Goal: Transaction & Acquisition: Purchase product/service

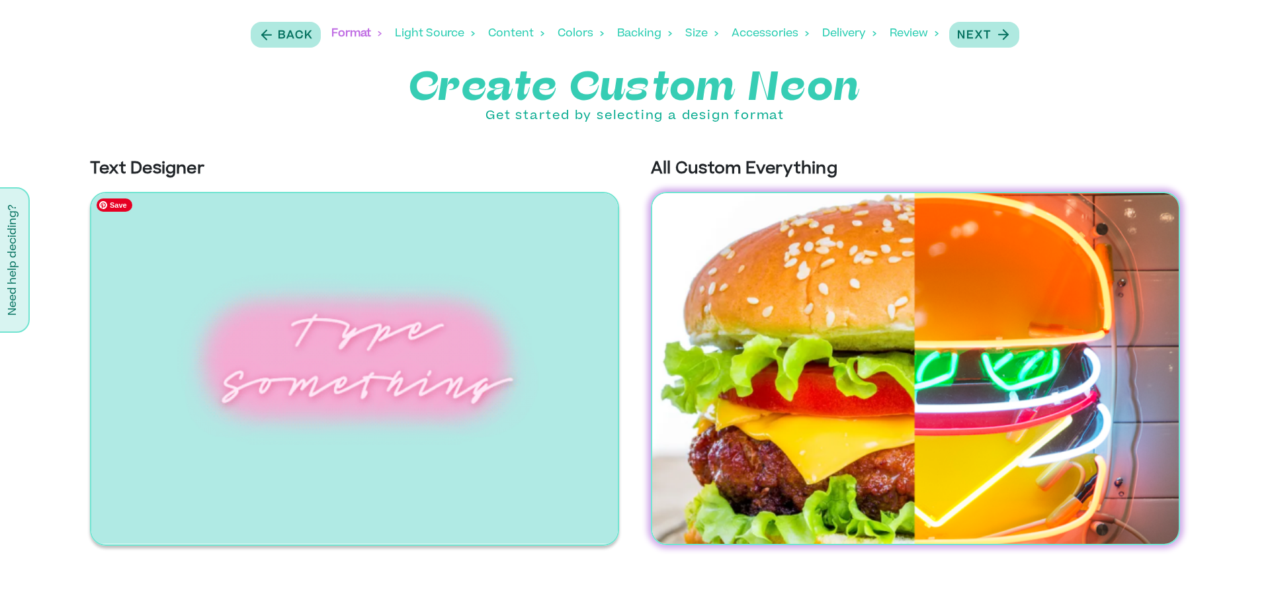
click at [461, 389] on img at bounding box center [354, 369] width 529 height 354
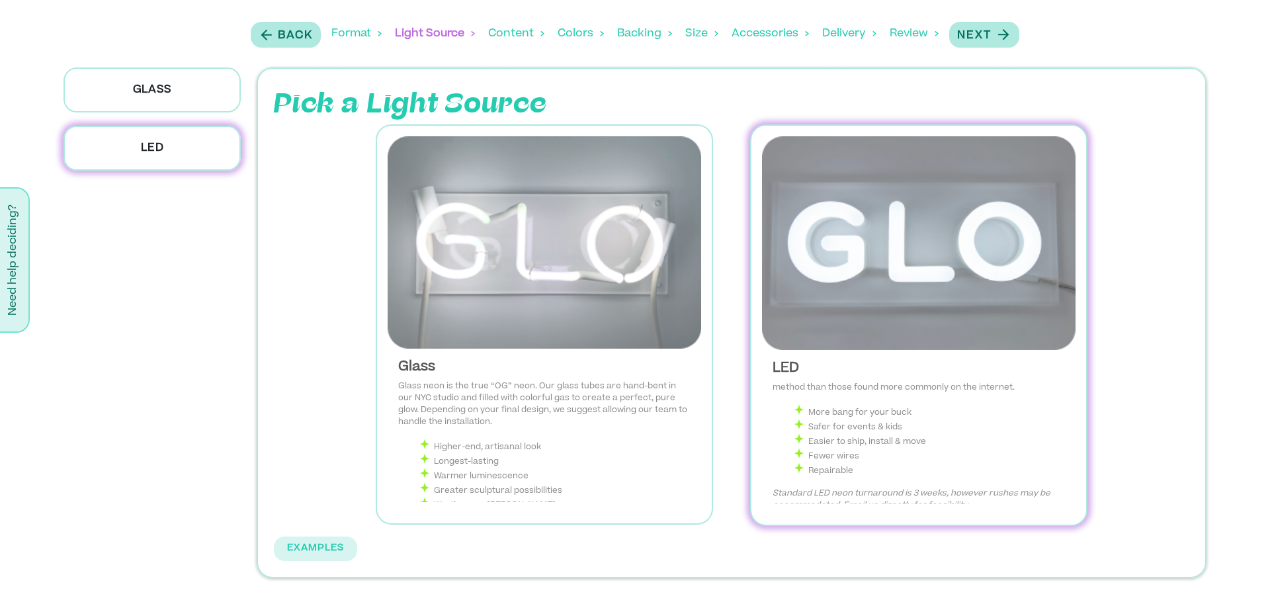
scroll to position [54, 0]
click at [920, 261] on img at bounding box center [918, 243] width 313 height 214
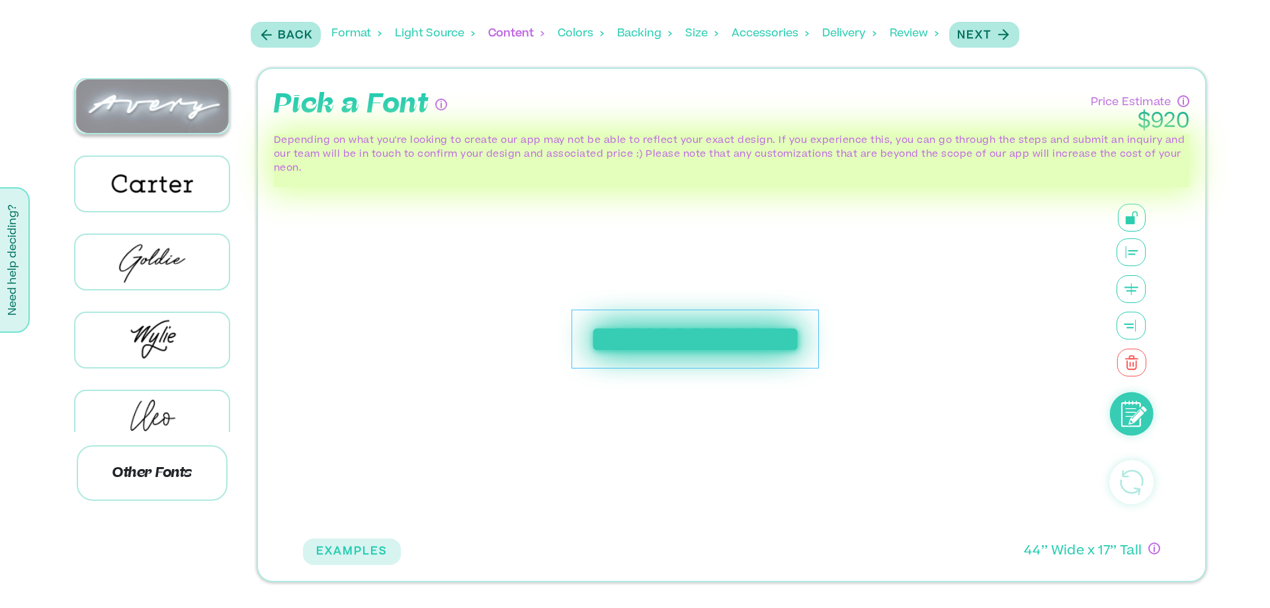
click at [183, 123] on img at bounding box center [151, 106] width 153 height 54
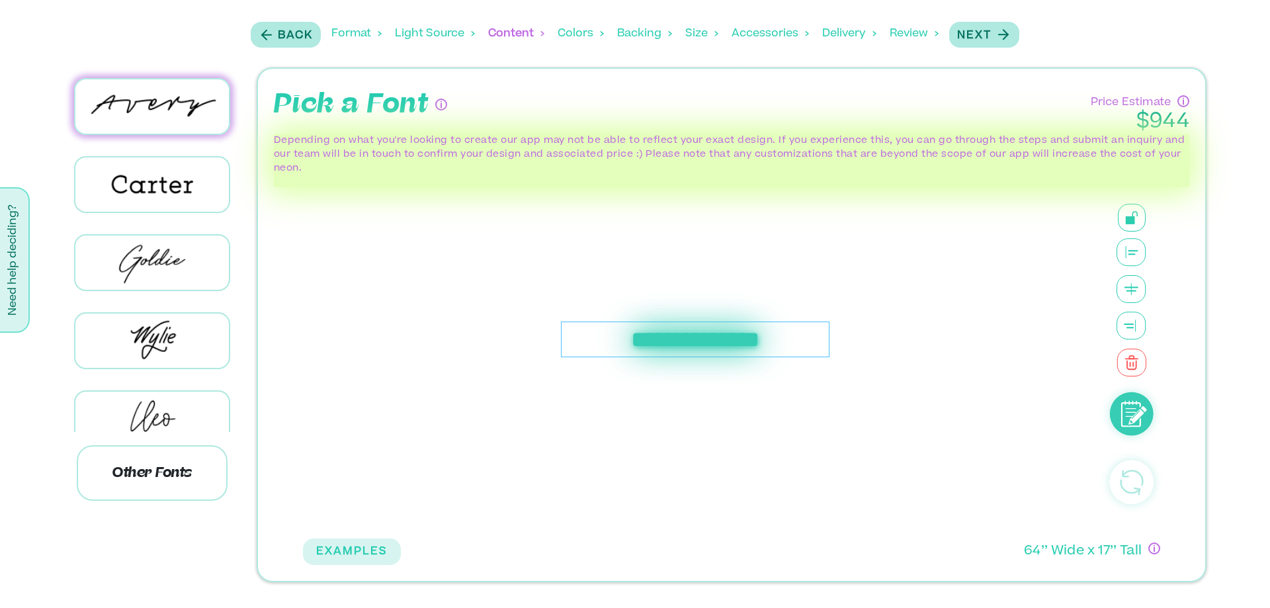
click at [736, 345] on div "**********" at bounding box center [695, 339] width 268 height 36
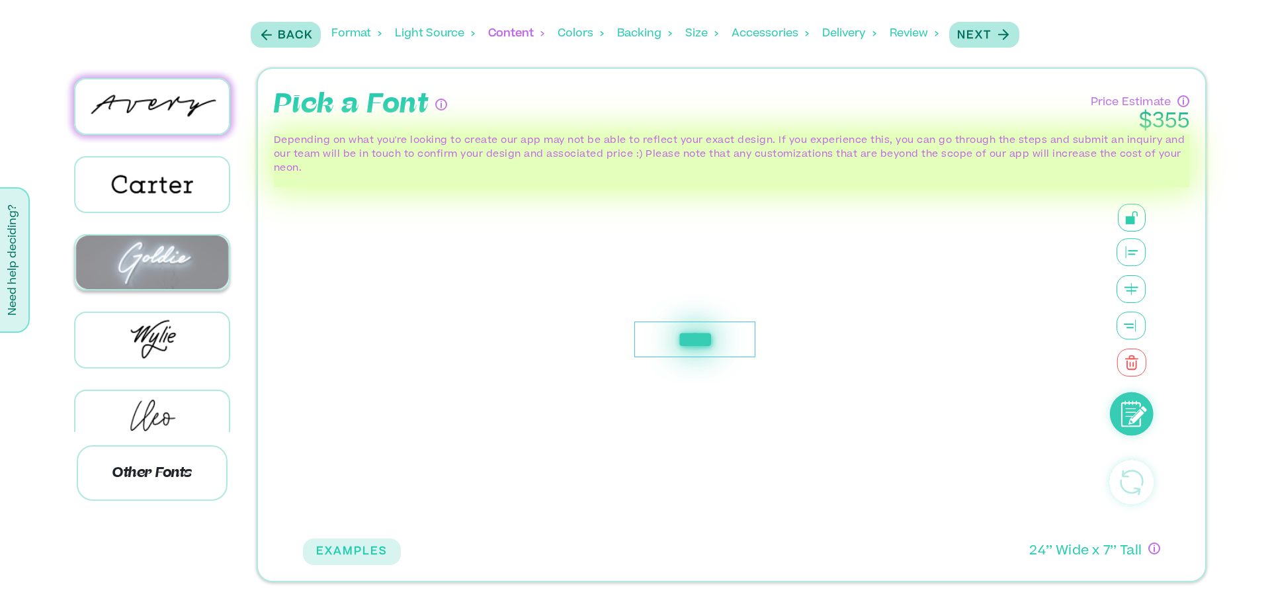
click at [164, 259] on img at bounding box center [151, 262] width 153 height 54
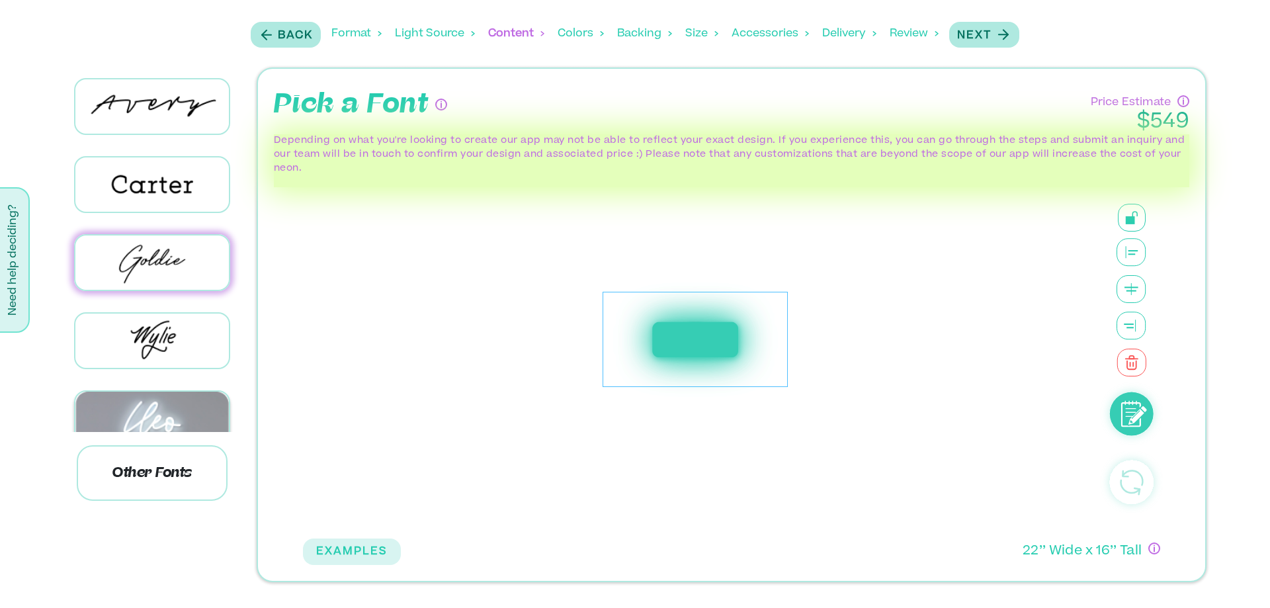
click at [187, 411] on img at bounding box center [151, 418] width 153 height 54
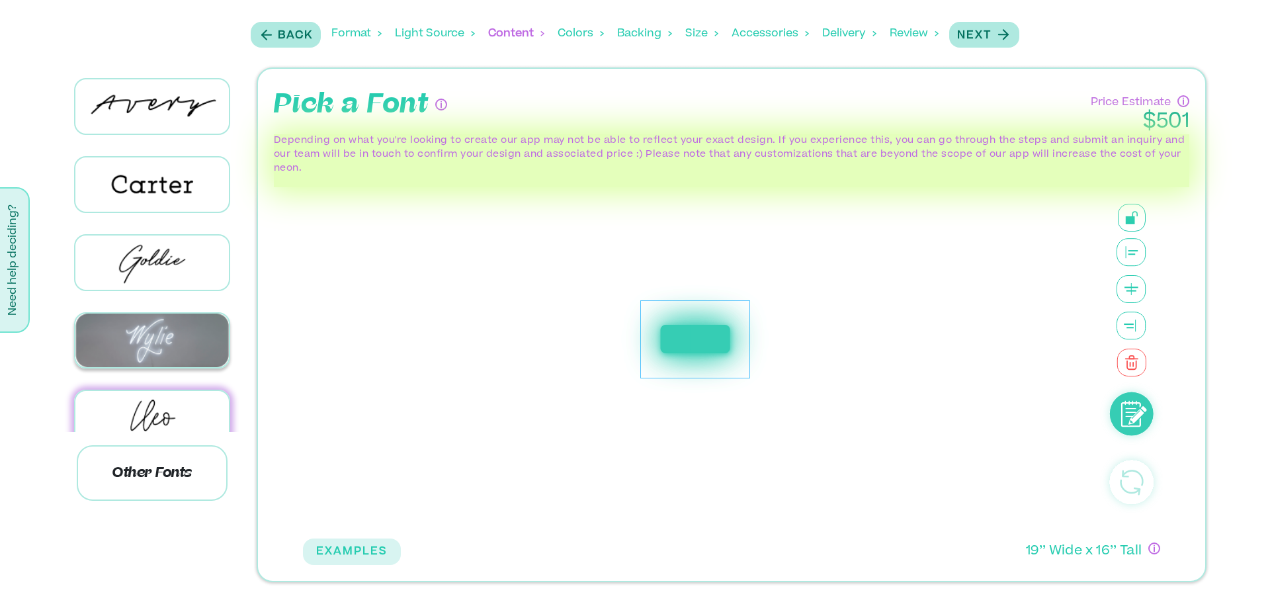
click at [155, 331] on img at bounding box center [151, 340] width 153 height 54
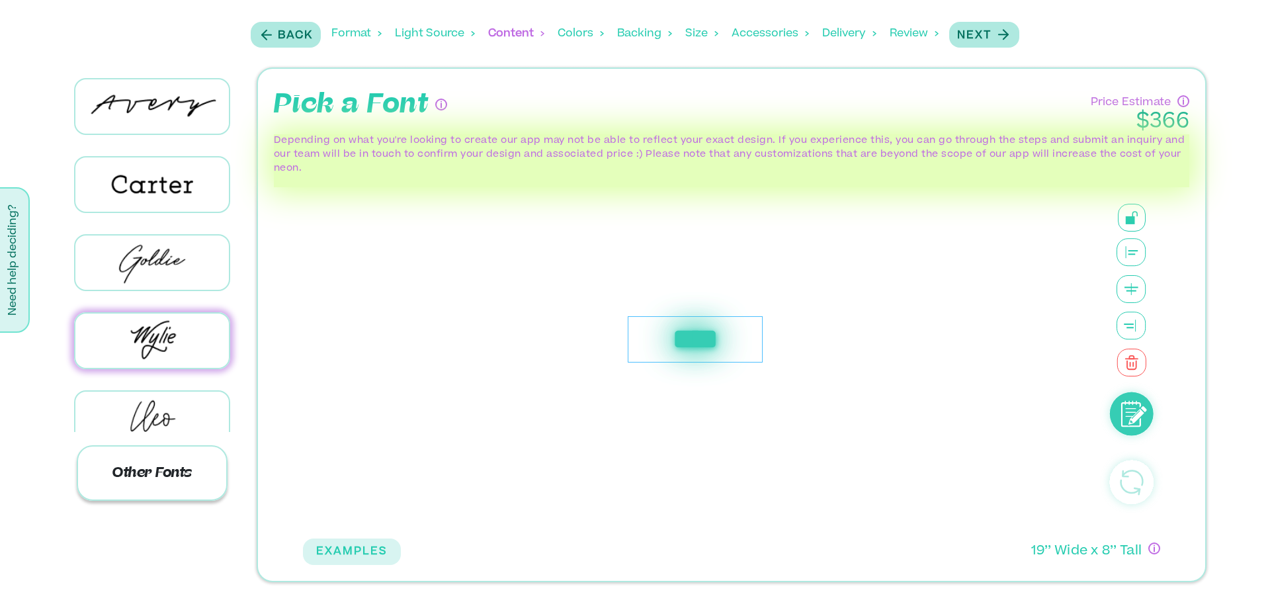
click at [141, 470] on p "Other Fonts" at bounding box center [152, 472] width 151 height 55
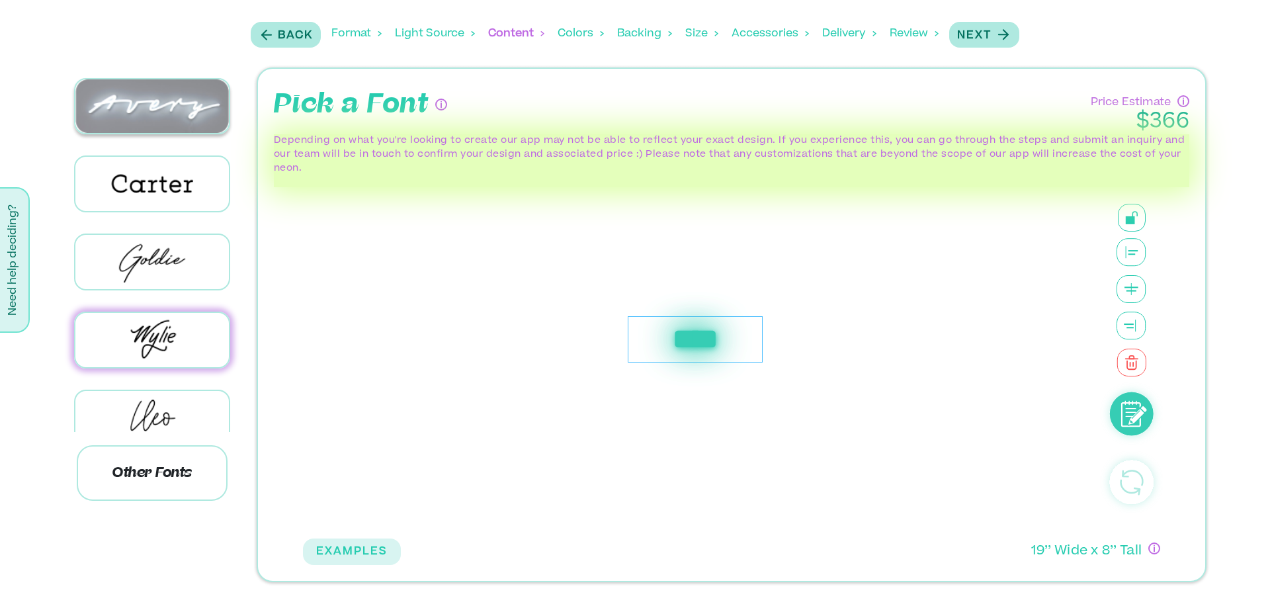
click at [184, 114] on img at bounding box center [151, 106] width 153 height 54
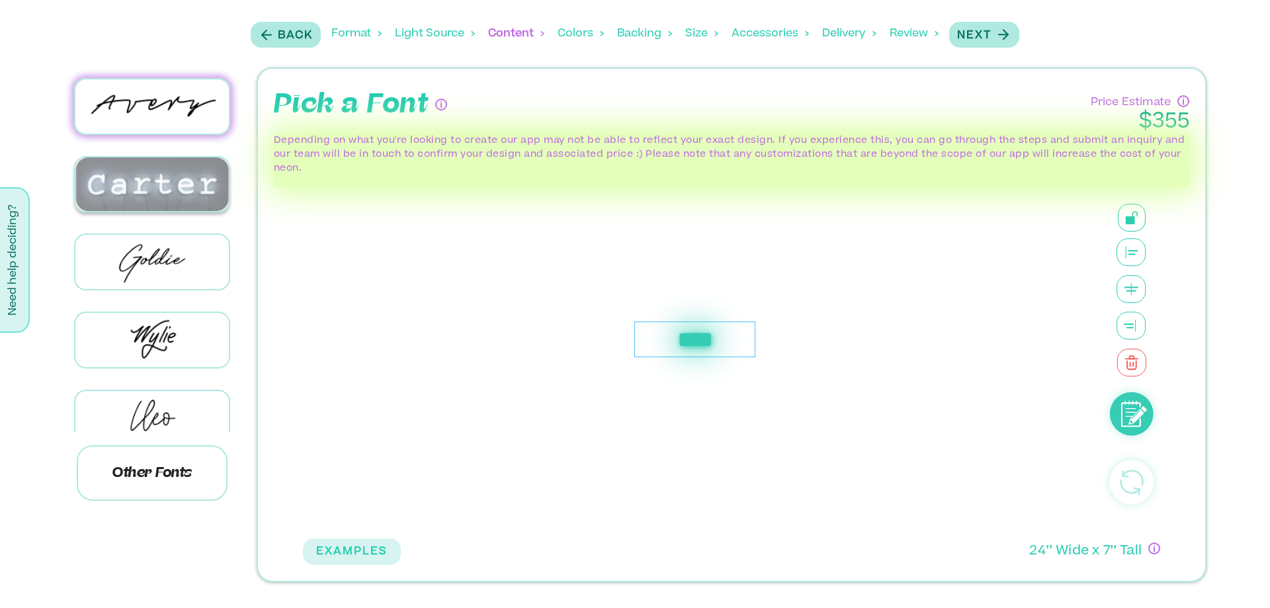
click at [168, 179] on img at bounding box center [151, 184] width 153 height 54
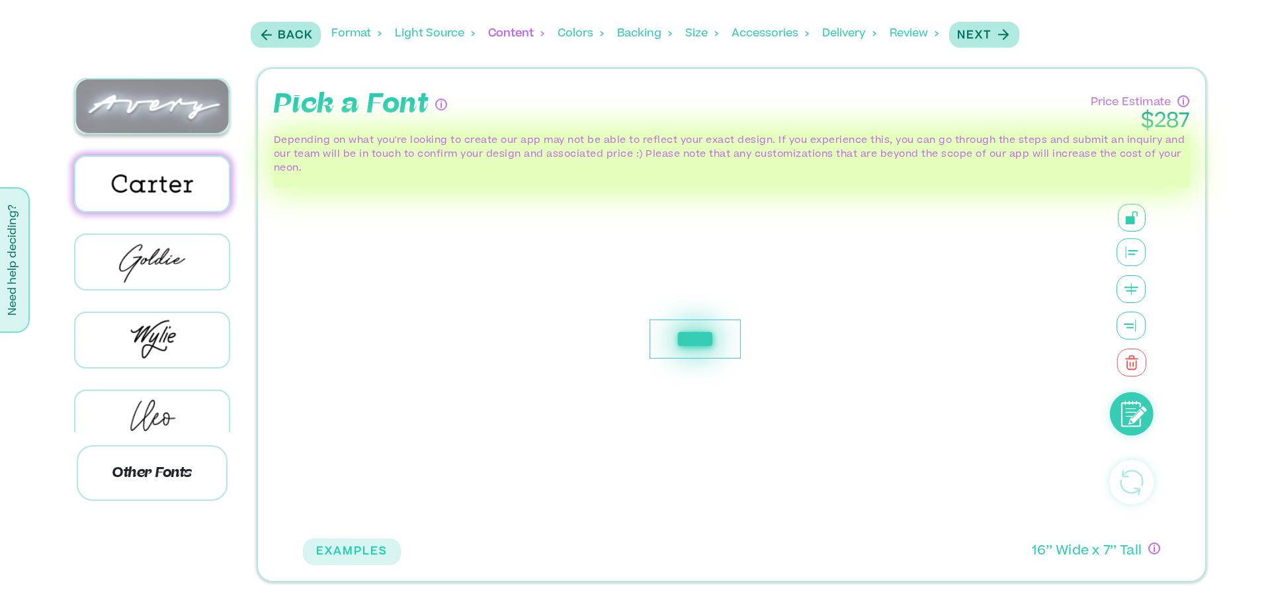
click at [186, 92] on img at bounding box center [151, 106] width 153 height 54
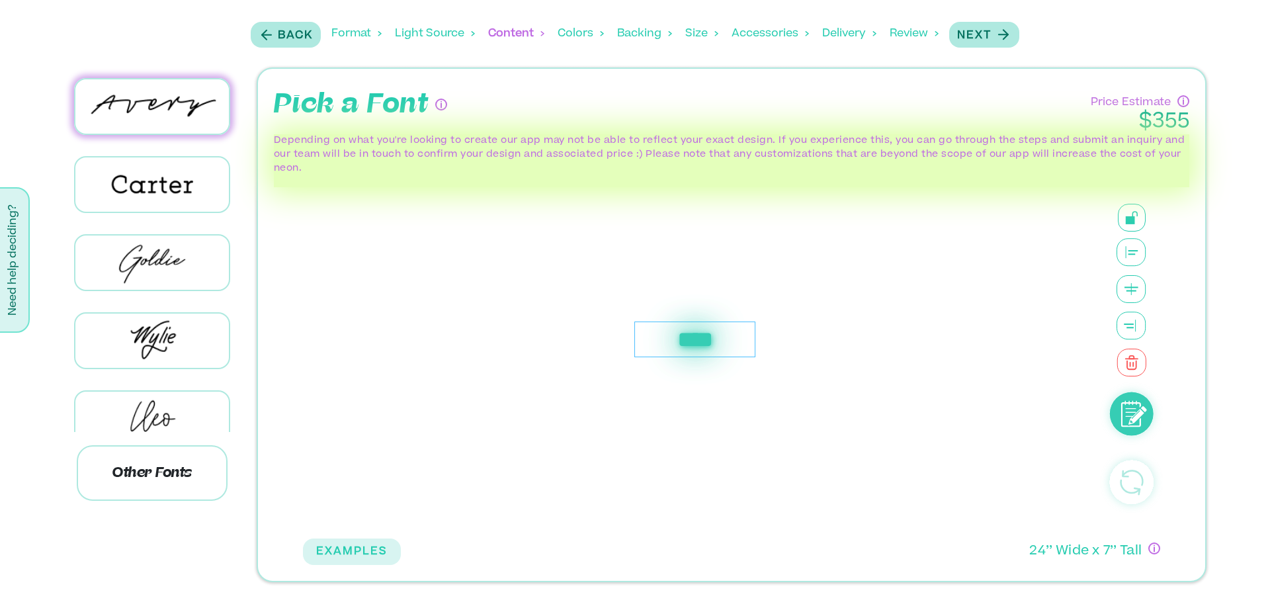
click at [413, 25] on div "Light Source" at bounding box center [435, 33] width 80 height 41
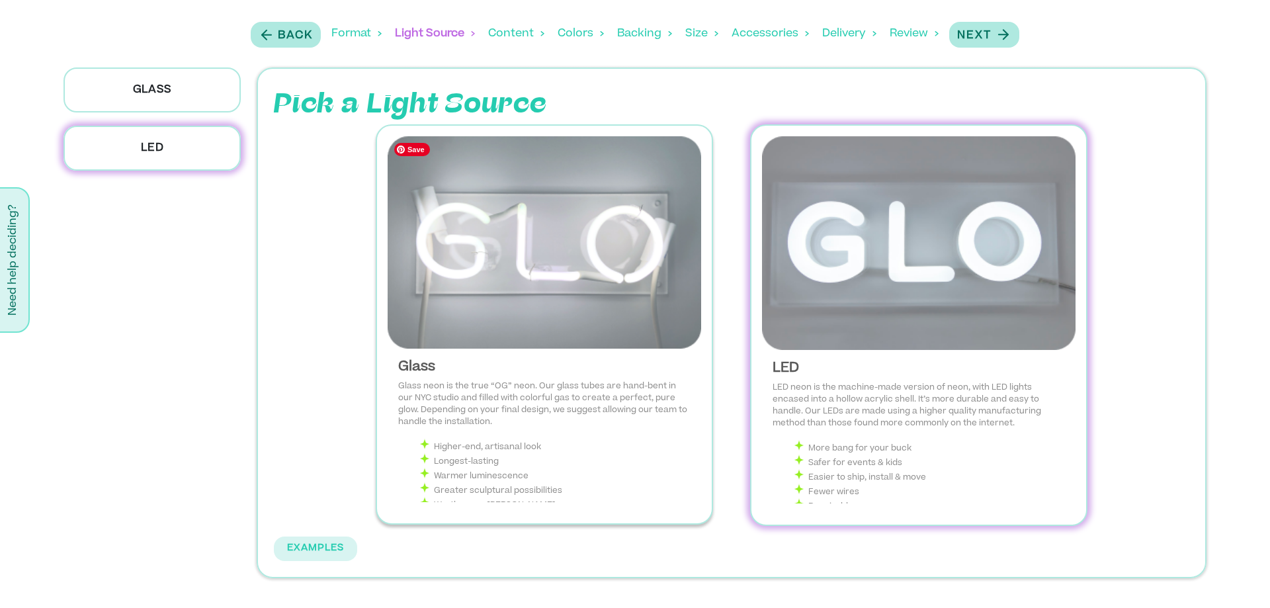
click at [574, 236] on img at bounding box center [544, 242] width 313 height 212
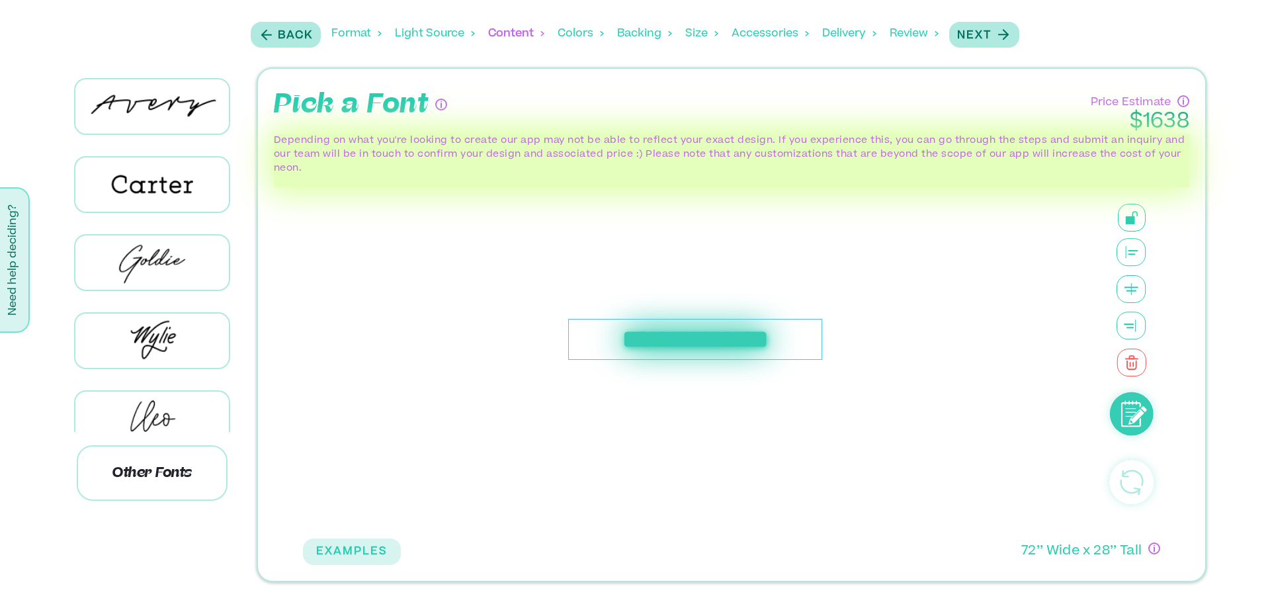
click at [749, 343] on div "**********" at bounding box center [695, 339] width 254 height 41
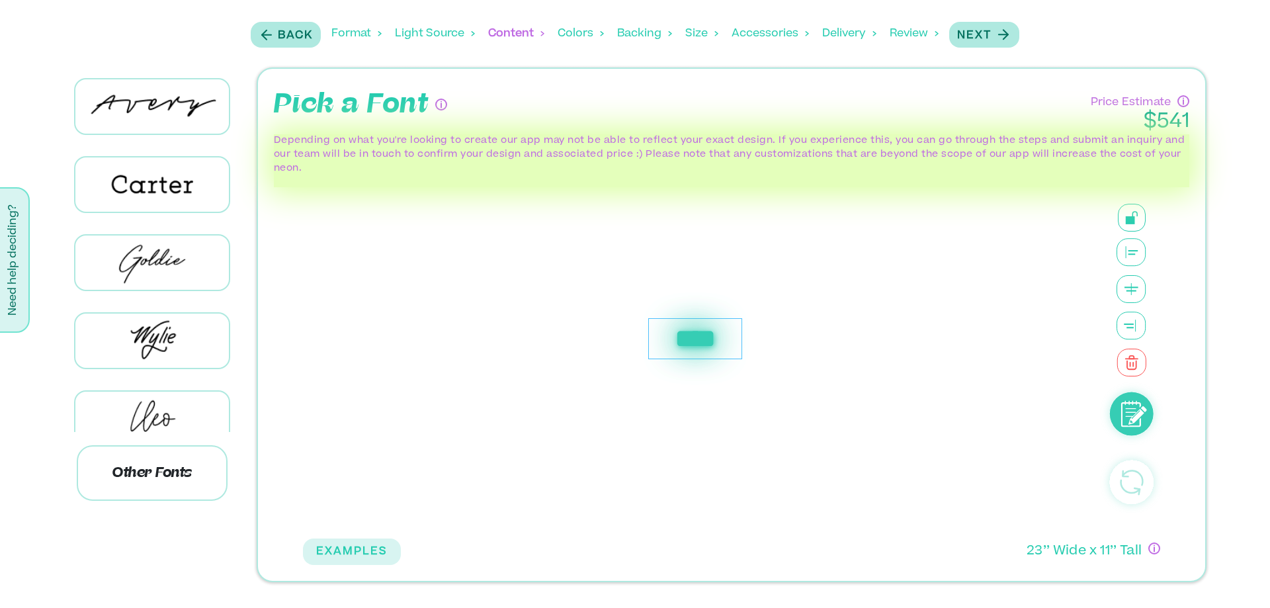
click at [575, 32] on div "Colors" at bounding box center [580, 33] width 46 height 41
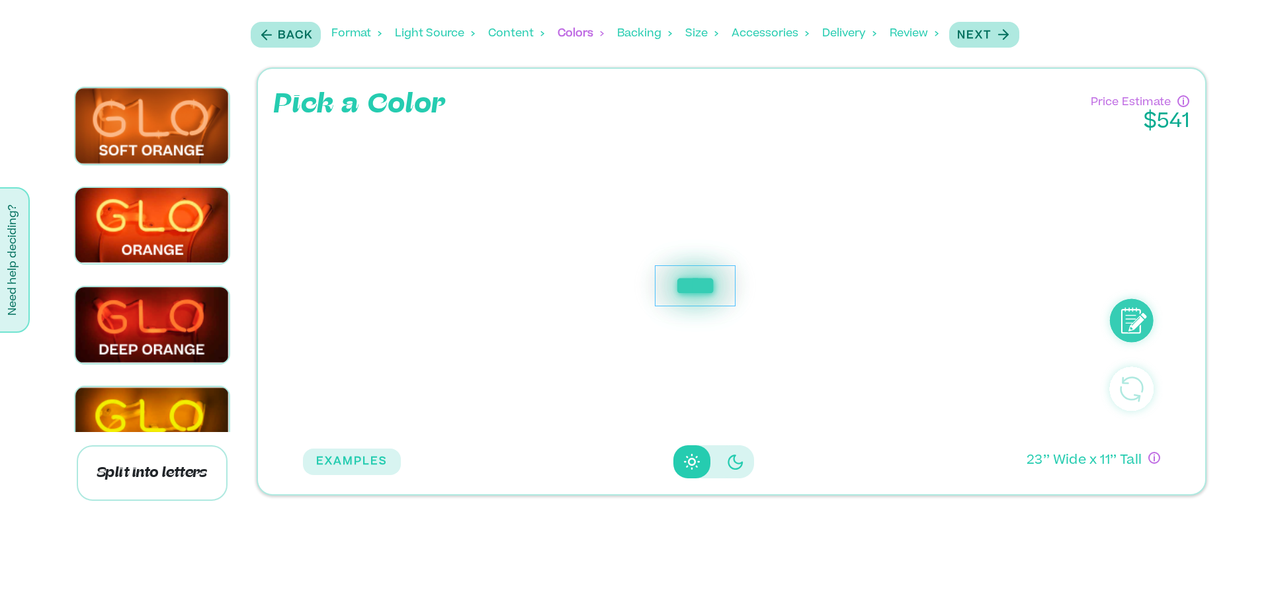
scroll to position [0, 0]
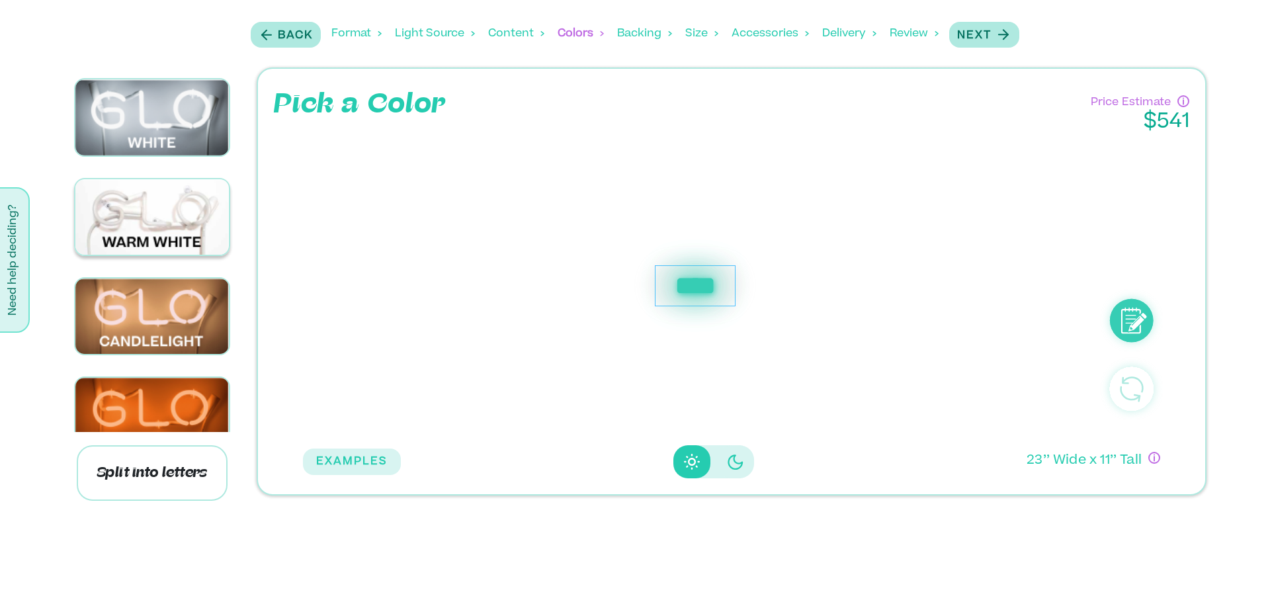
click at [175, 220] on img at bounding box center [151, 217] width 153 height 76
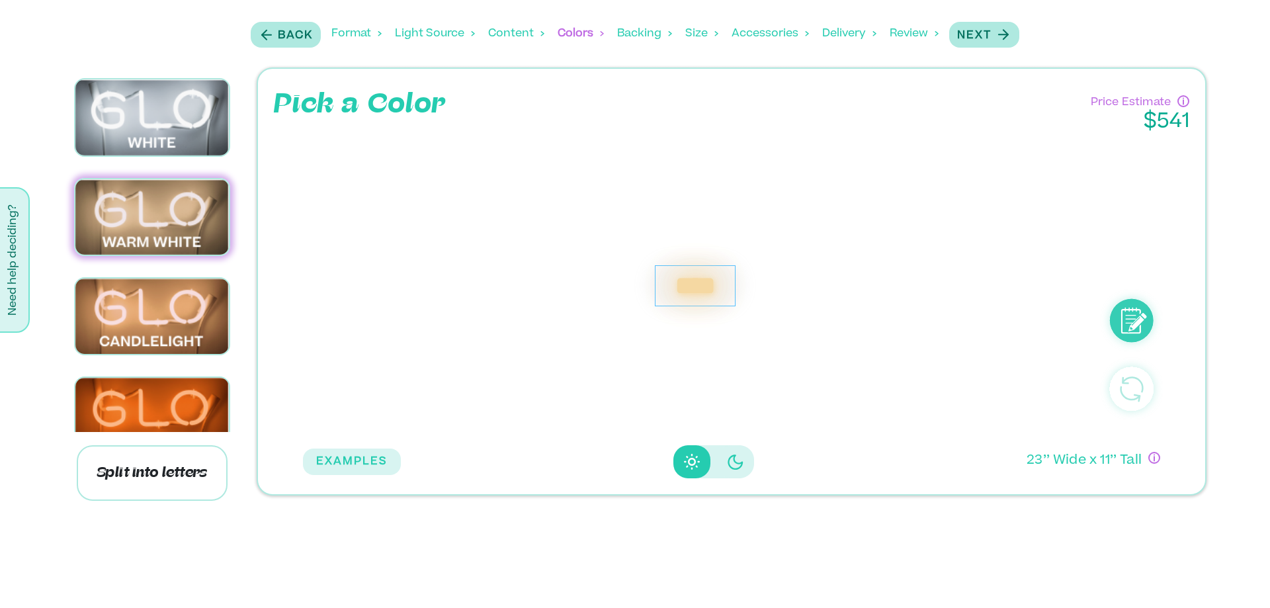
click at [667, 33] on div "Backing" at bounding box center [644, 33] width 55 height 41
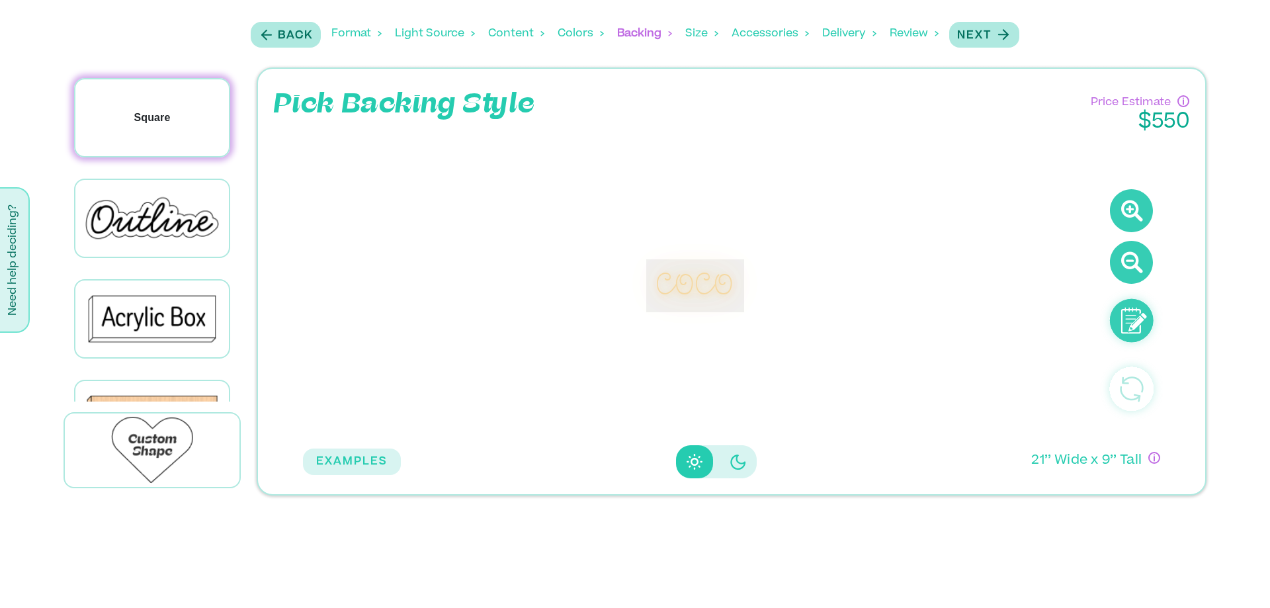
click at [161, 126] on div "Square" at bounding box center [151, 117] width 153 height 77
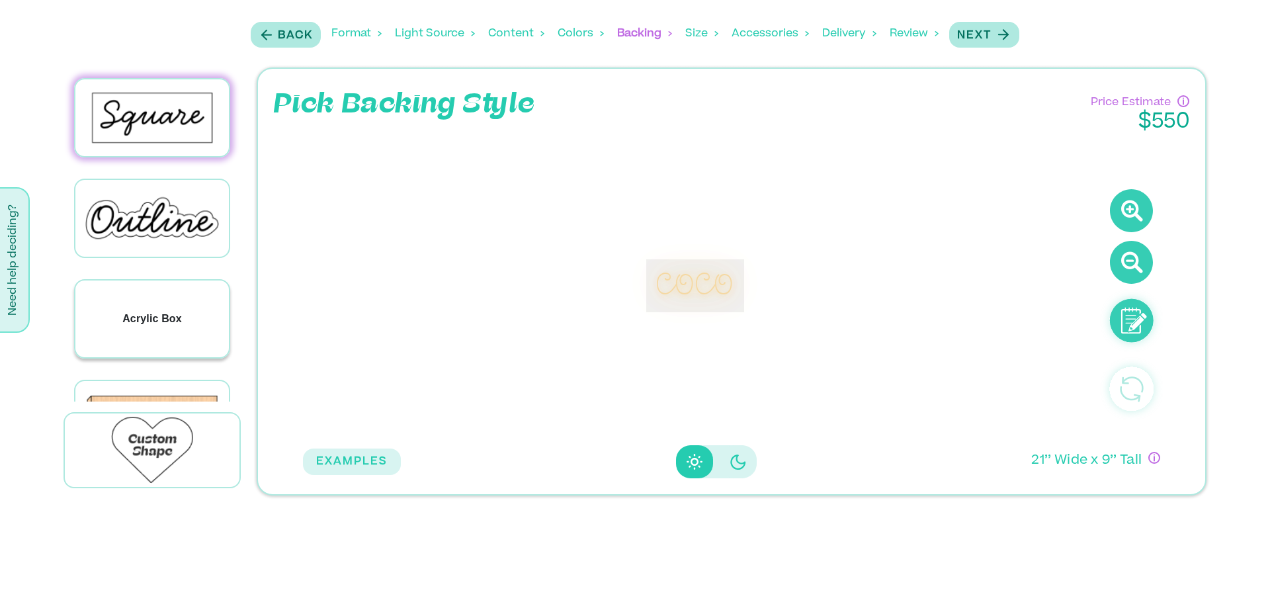
click at [171, 323] on div "Acrylic Box" at bounding box center [151, 318] width 153 height 77
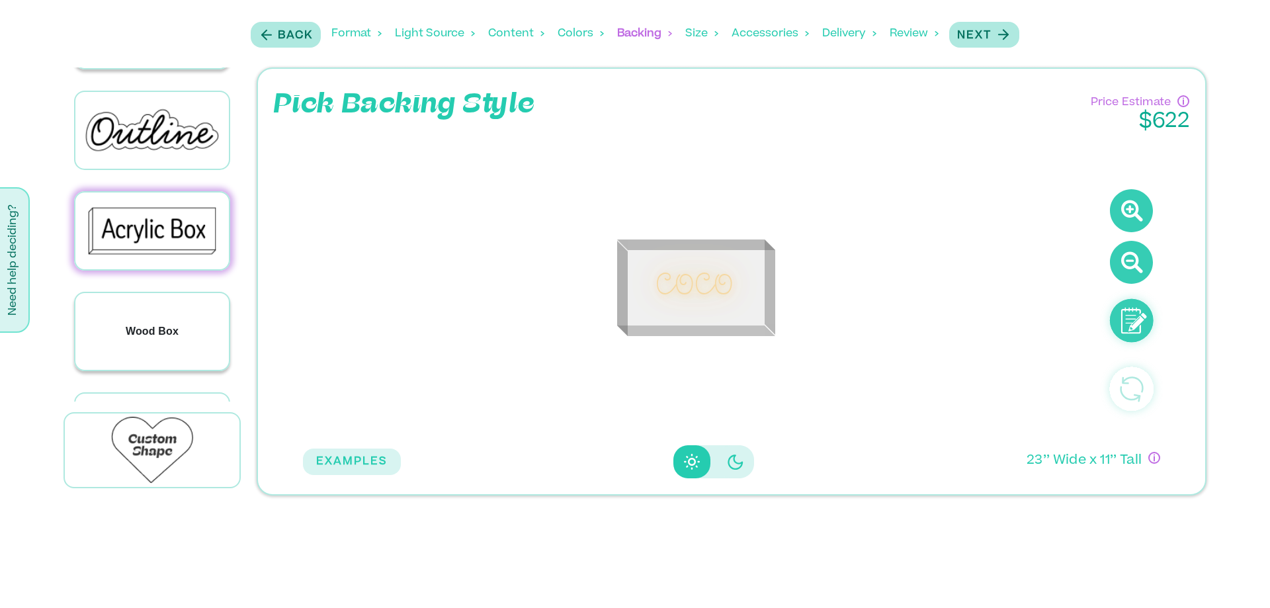
scroll to position [259, 0]
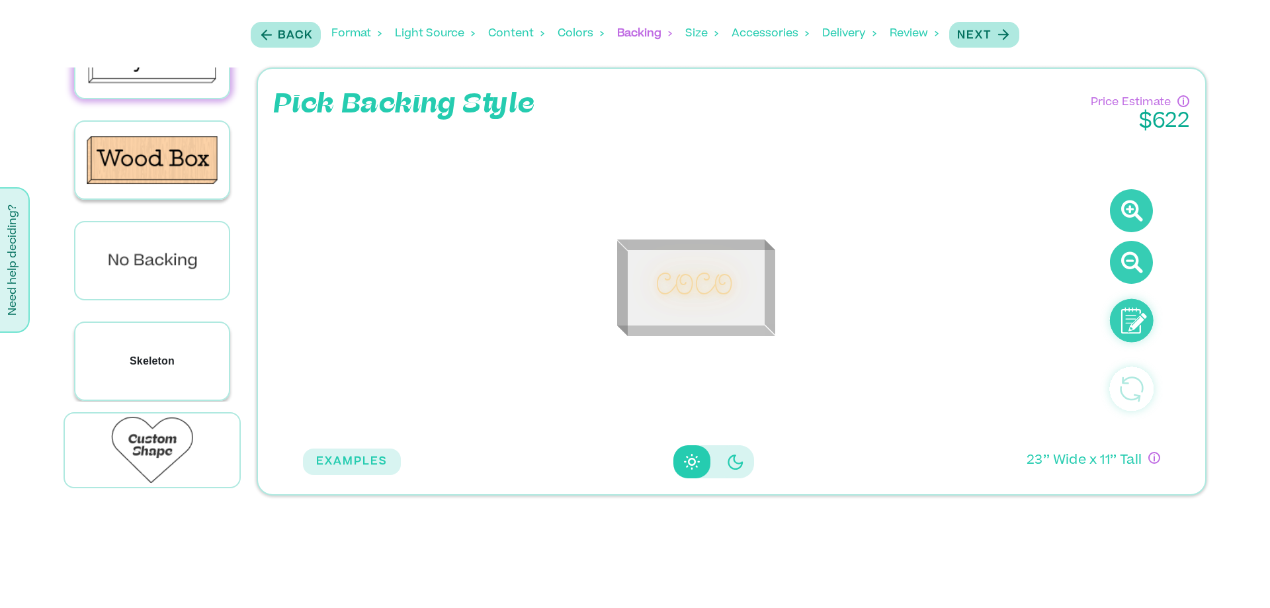
click at [199, 366] on div "Skeleton" at bounding box center [151, 361] width 153 height 77
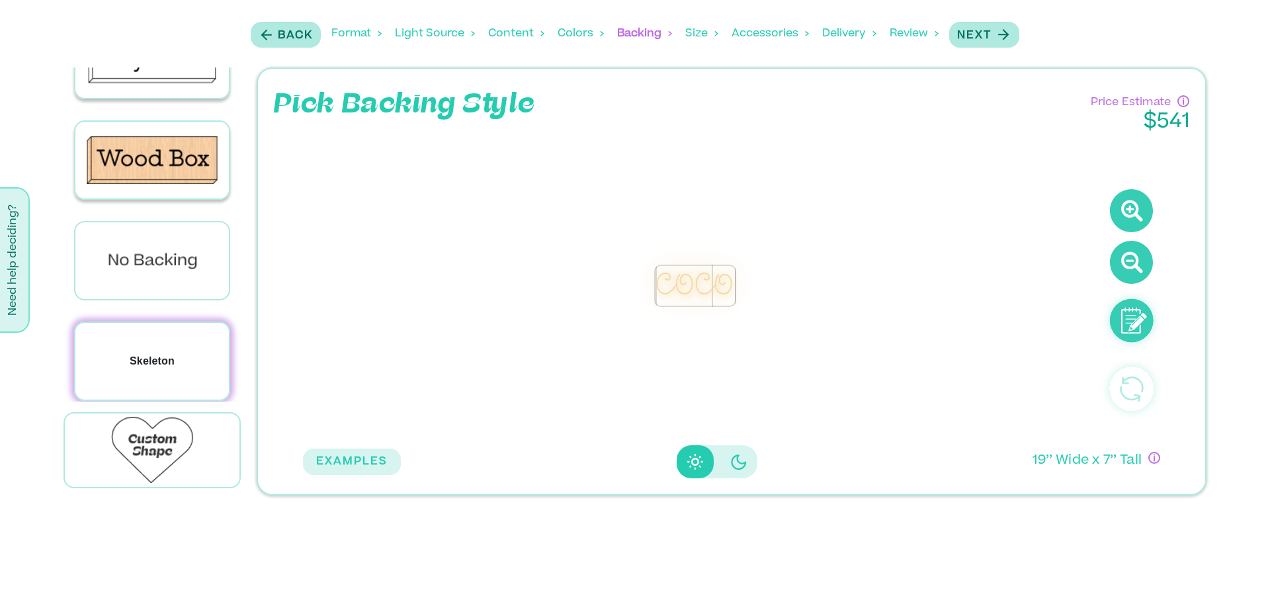
click at [199, 366] on div "Skeleton" at bounding box center [151, 361] width 153 height 77
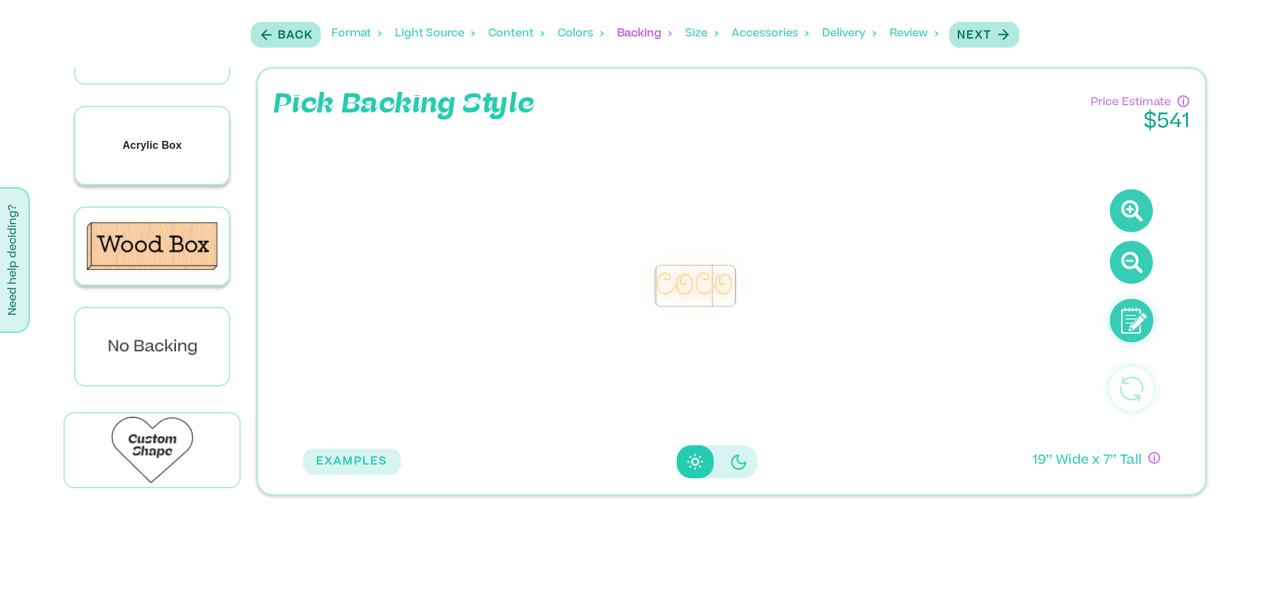
scroll to position [83, 0]
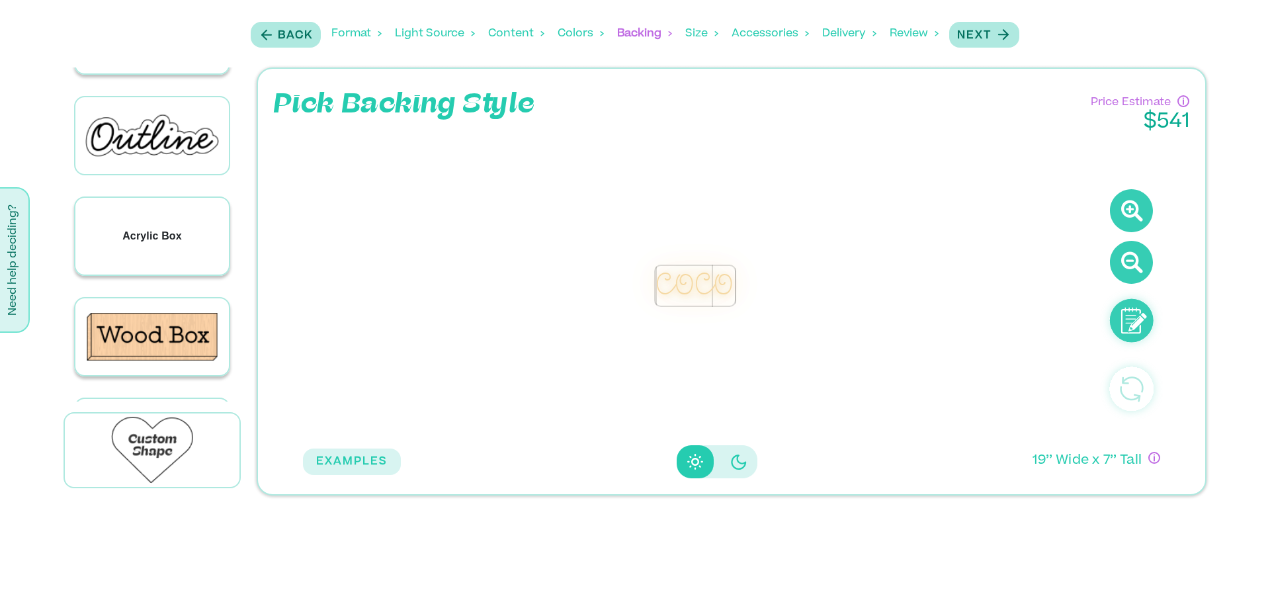
click at [187, 220] on div "Acrylic Box" at bounding box center [151, 236] width 153 height 77
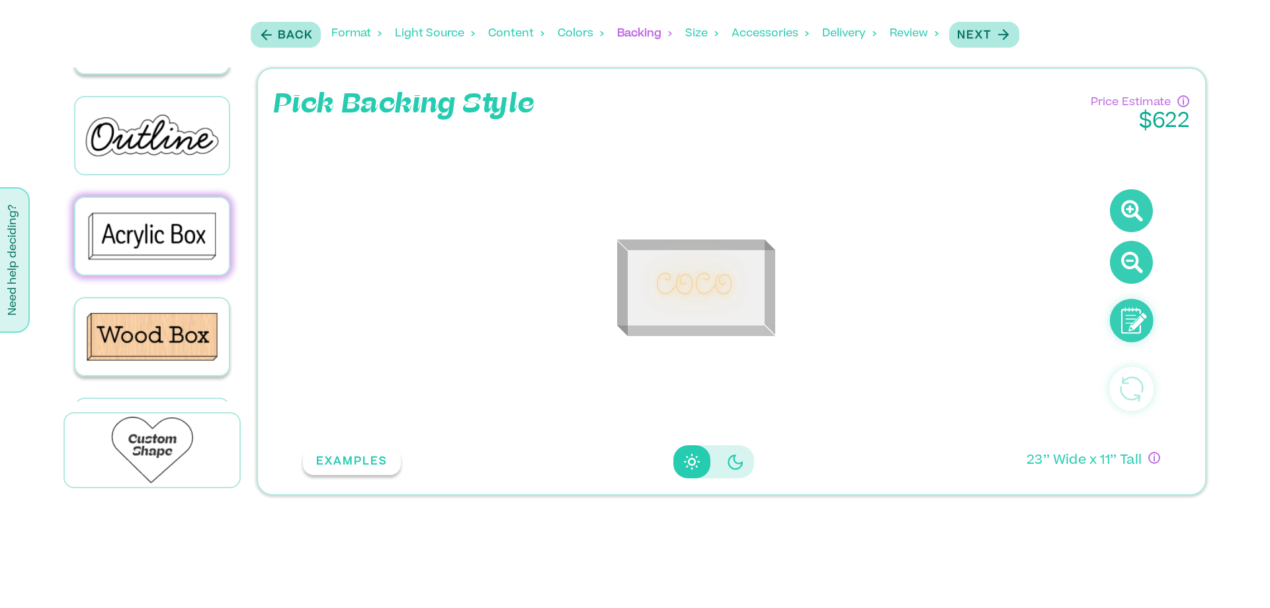
click at [347, 462] on button "EXAMPLES" at bounding box center [352, 461] width 98 height 26
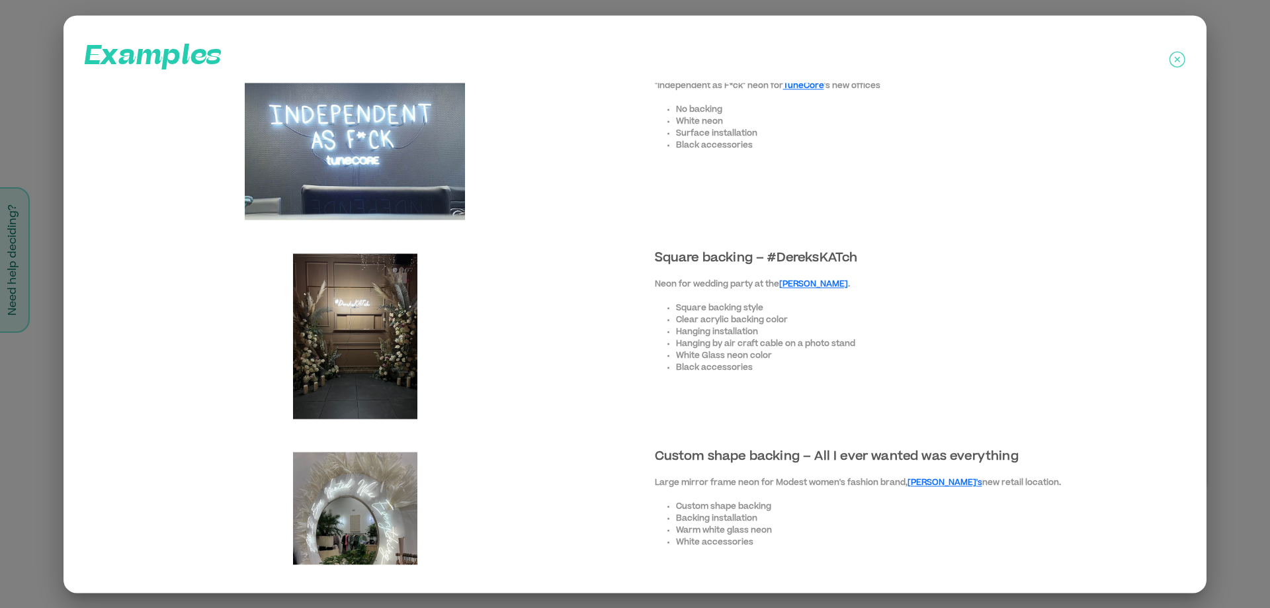
scroll to position [511, 0]
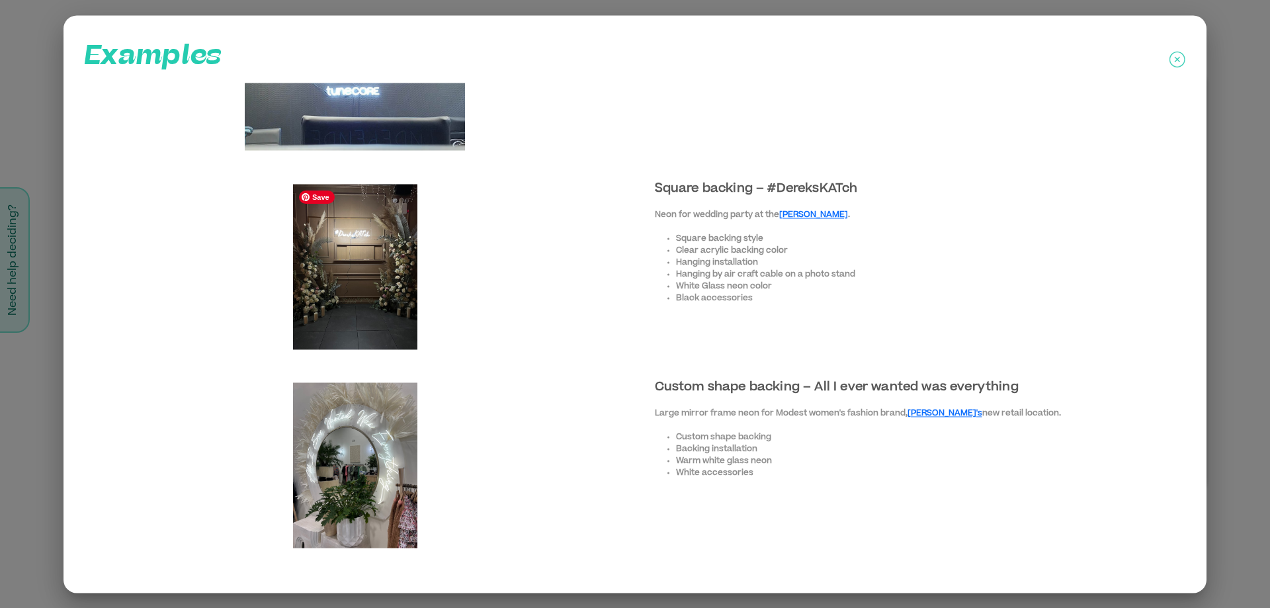
click at [352, 226] on img at bounding box center [355, 266] width 124 height 165
click at [383, 270] on img at bounding box center [355, 266] width 124 height 165
click at [1180, 55] on icon at bounding box center [1177, 59] width 16 height 33
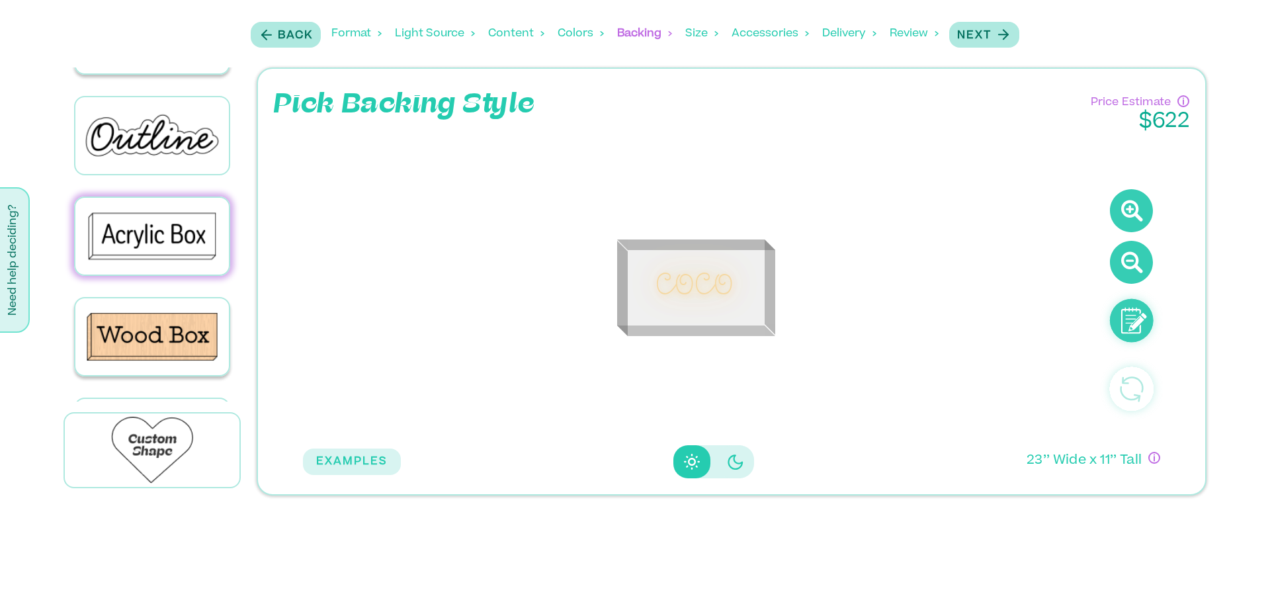
click at [705, 37] on div "Size" at bounding box center [701, 33] width 33 height 41
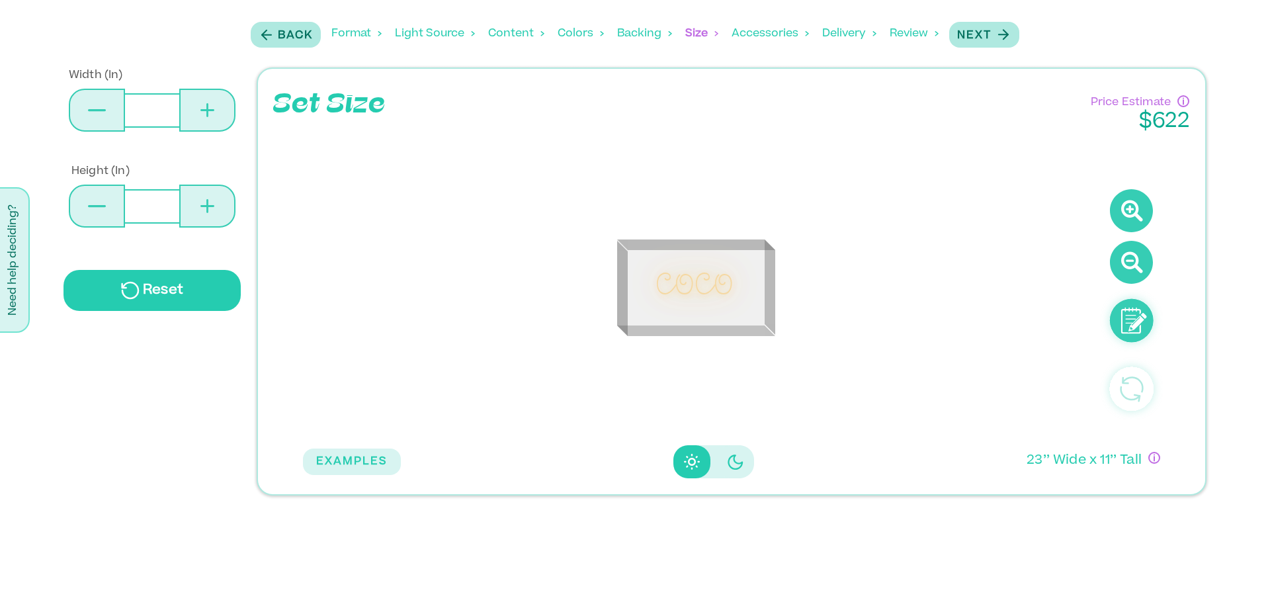
click at [209, 111] on icon at bounding box center [207, 110] width 14 height 14
type input "**"
click at [209, 110] on icon at bounding box center [207, 110] width 14 height 2
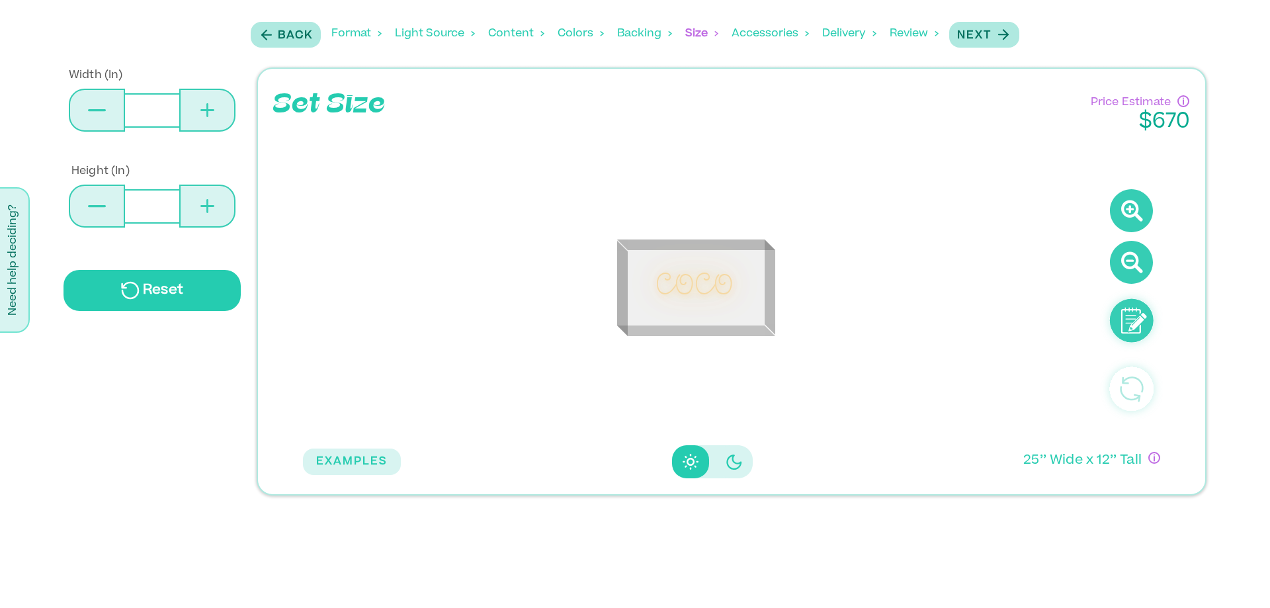
type input "**"
click at [209, 110] on icon at bounding box center [207, 110] width 14 height 2
type input "**"
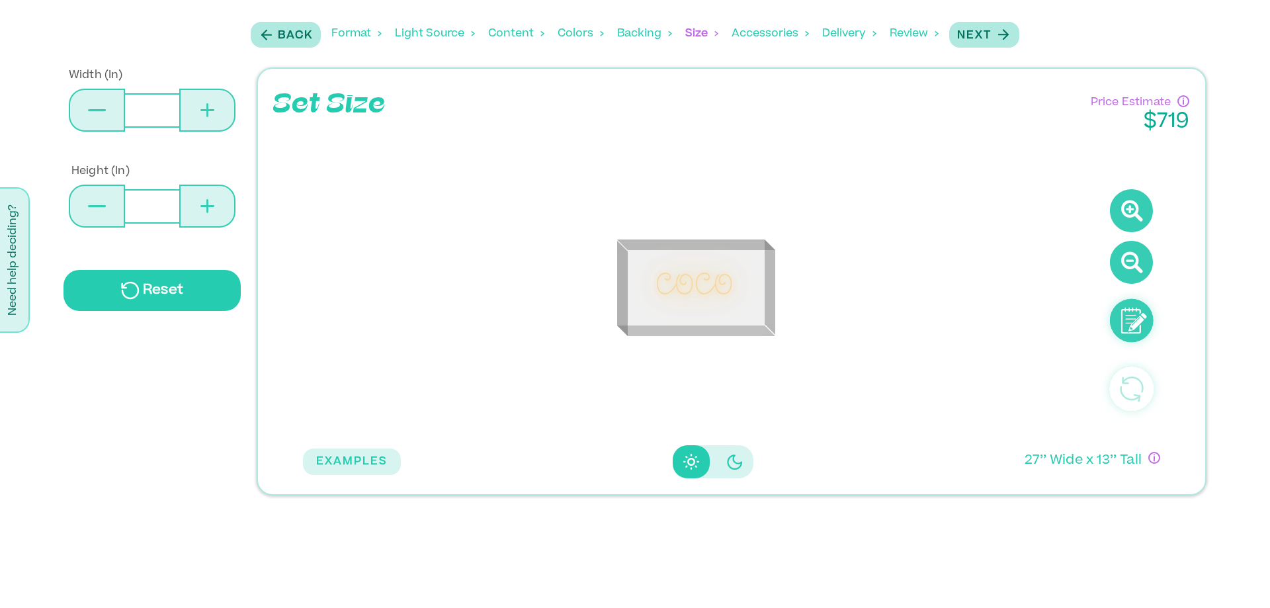
type input "**"
click at [726, 458] on icon "Disabled elevation buttons" at bounding box center [733, 461] width 15 height 15
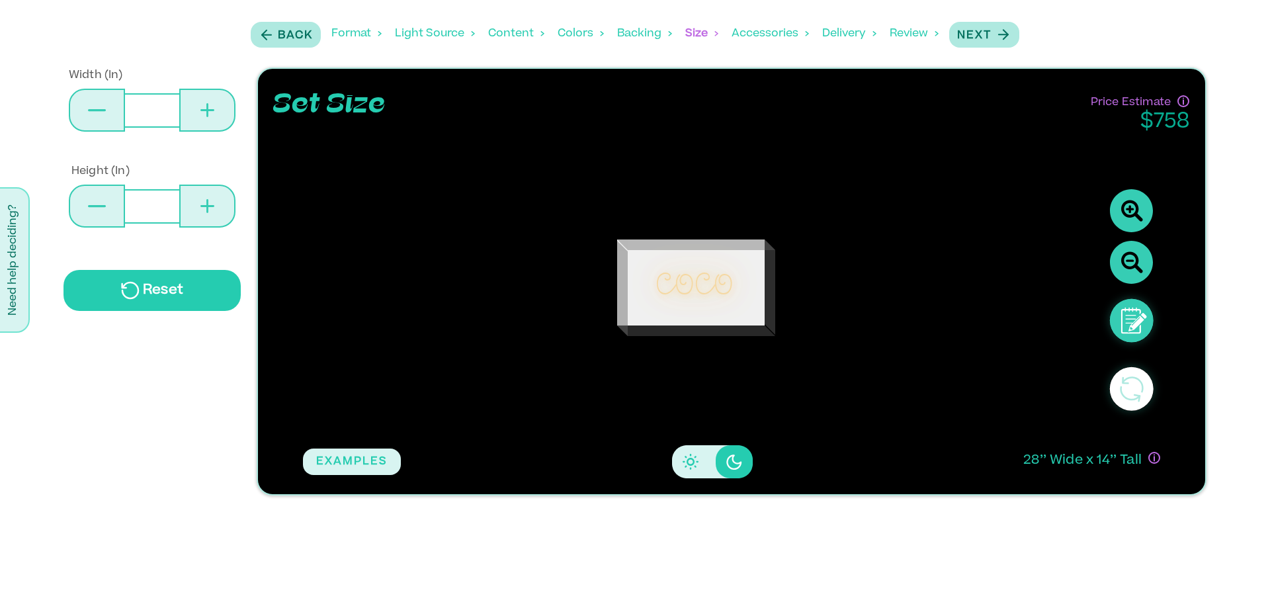
click at [643, 36] on div "Backing" at bounding box center [644, 33] width 55 height 41
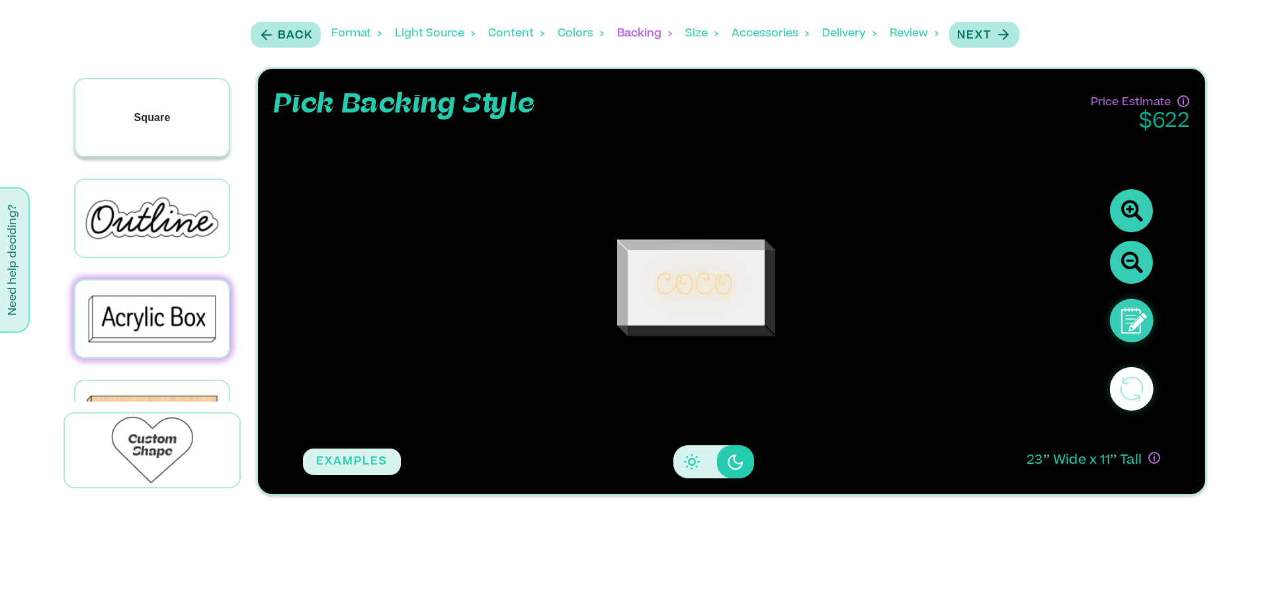
click at [171, 120] on div "Square" at bounding box center [151, 117] width 153 height 77
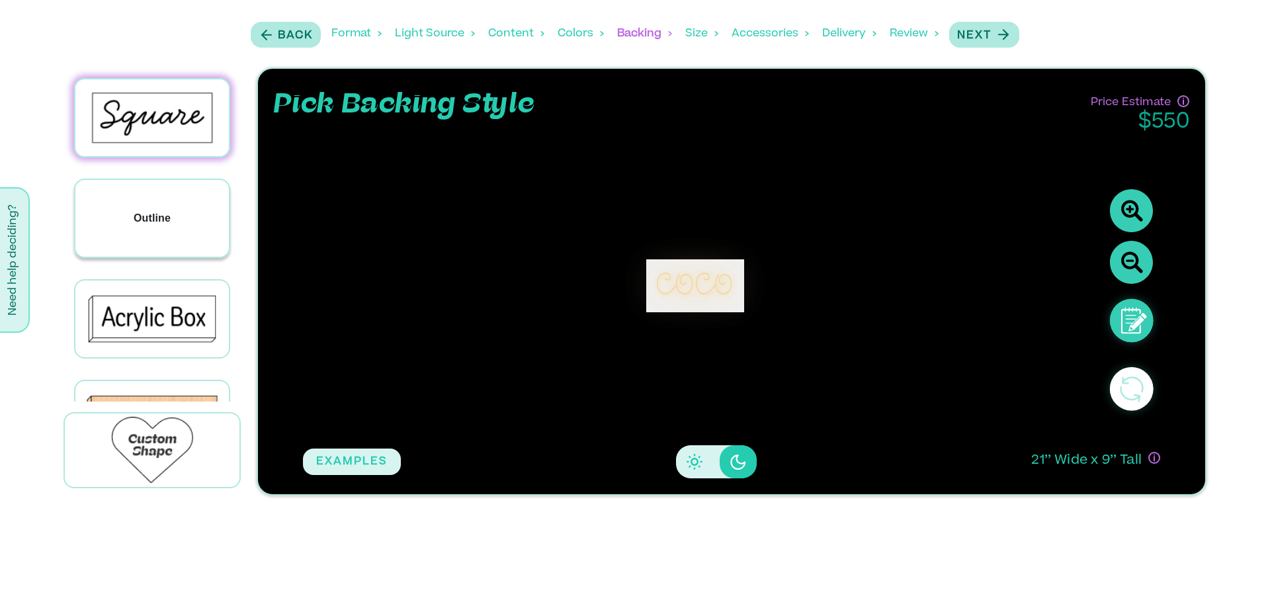
click at [170, 231] on div "Outline" at bounding box center [151, 218] width 153 height 77
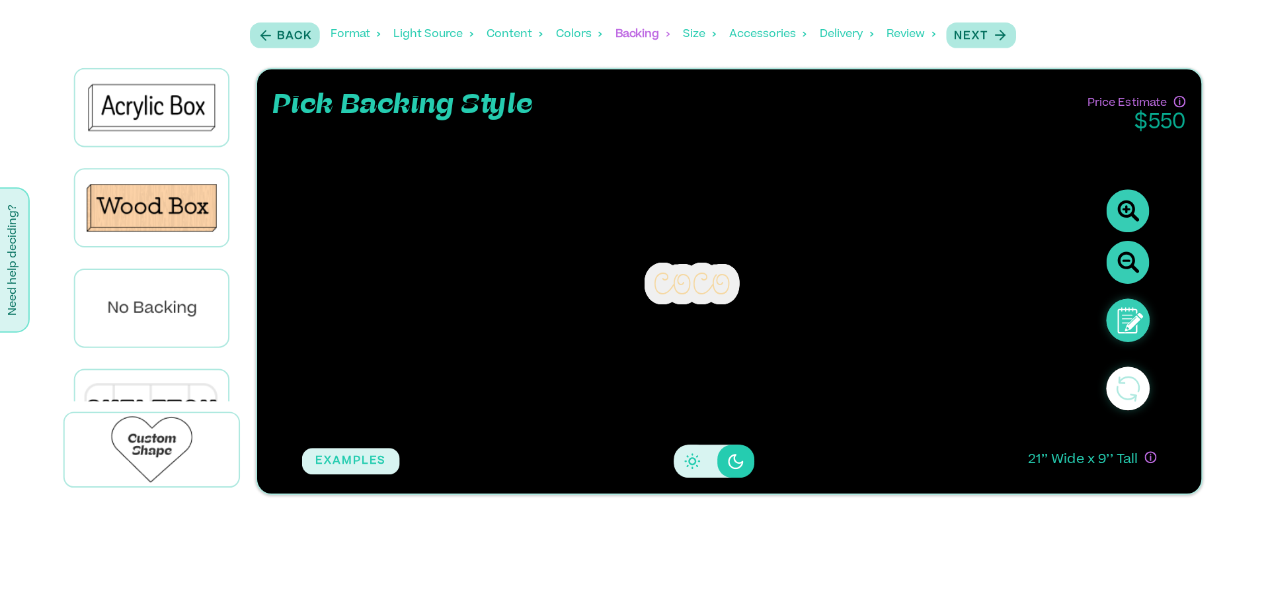
scroll to position [259, 0]
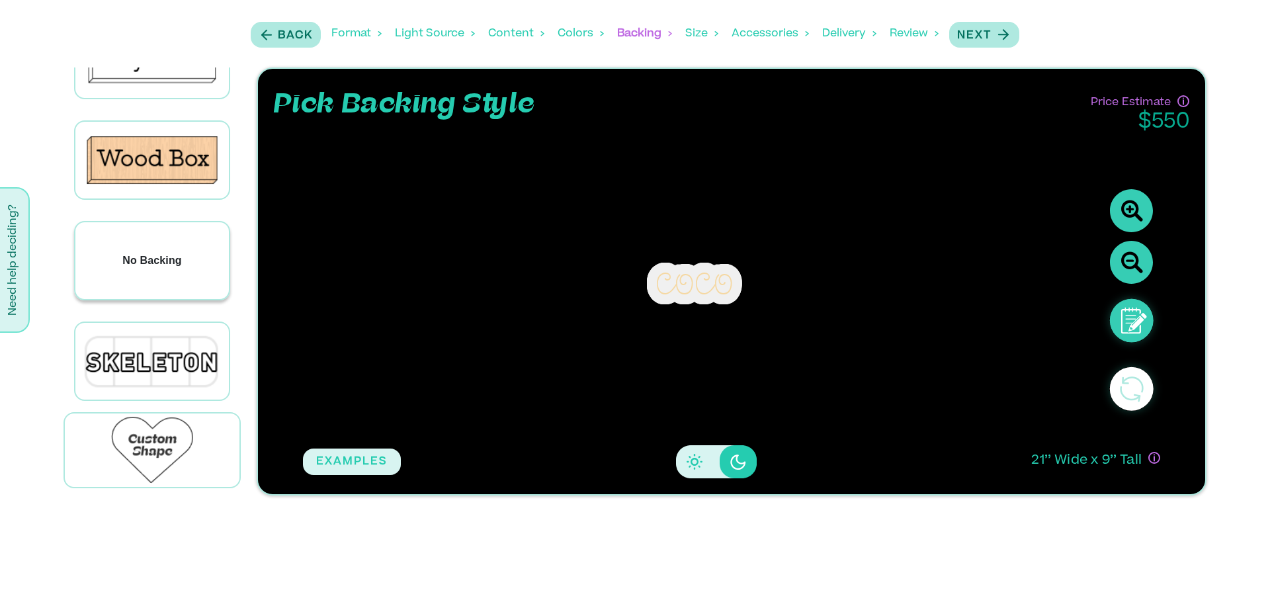
click at [168, 259] on p "No Backing" at bounding box center [152, 261] width 60 height 16
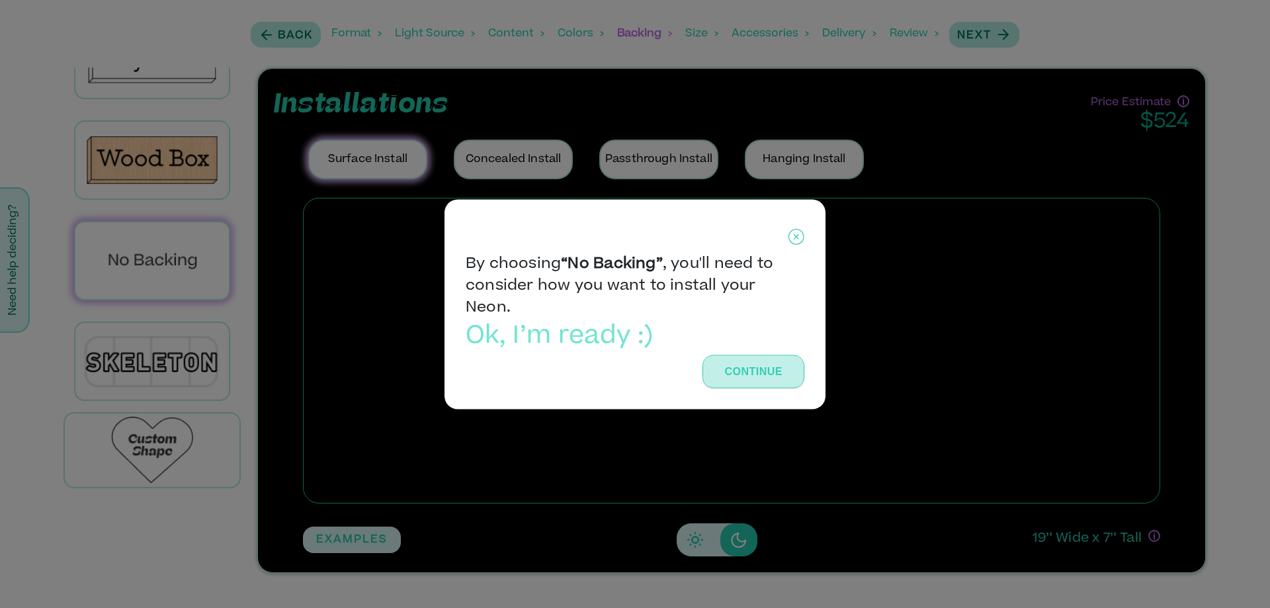
click at [756, 359] on button "Continue" at bounding box center [753, 370] width 102 height 33
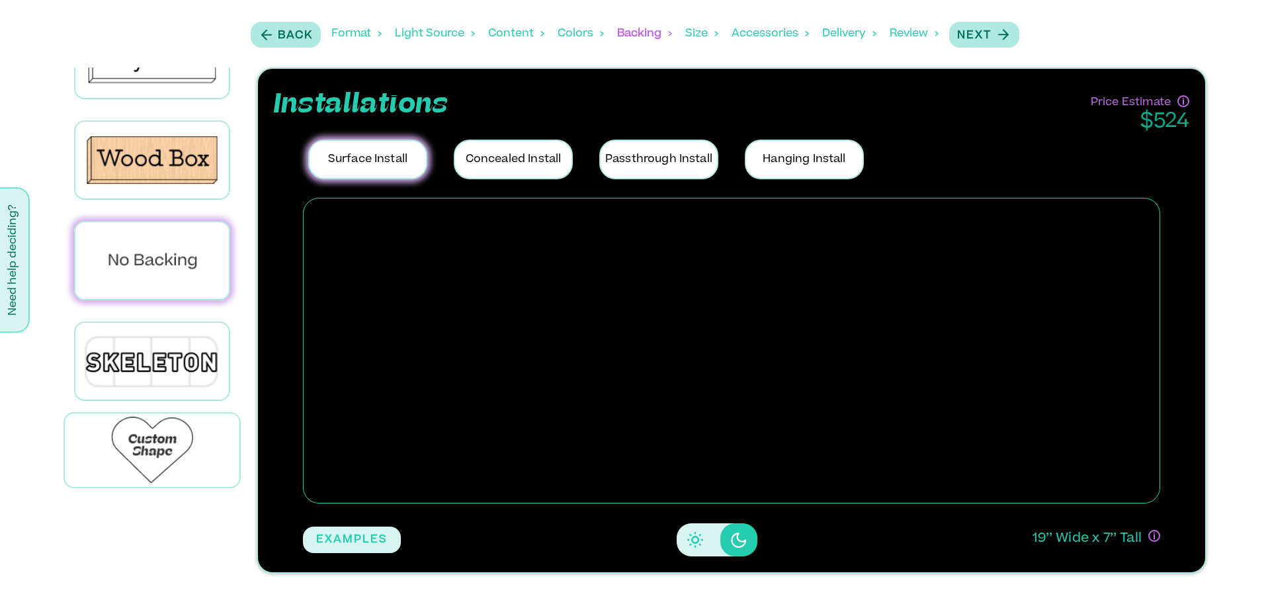
drag, startPoint x: 911, startPoint y: 23, endPoint x: 947, endPoint y: 52, distance: 46.1
click at [912, 23] on div "Review" at bounding box center [913, 33] width 49 height 41
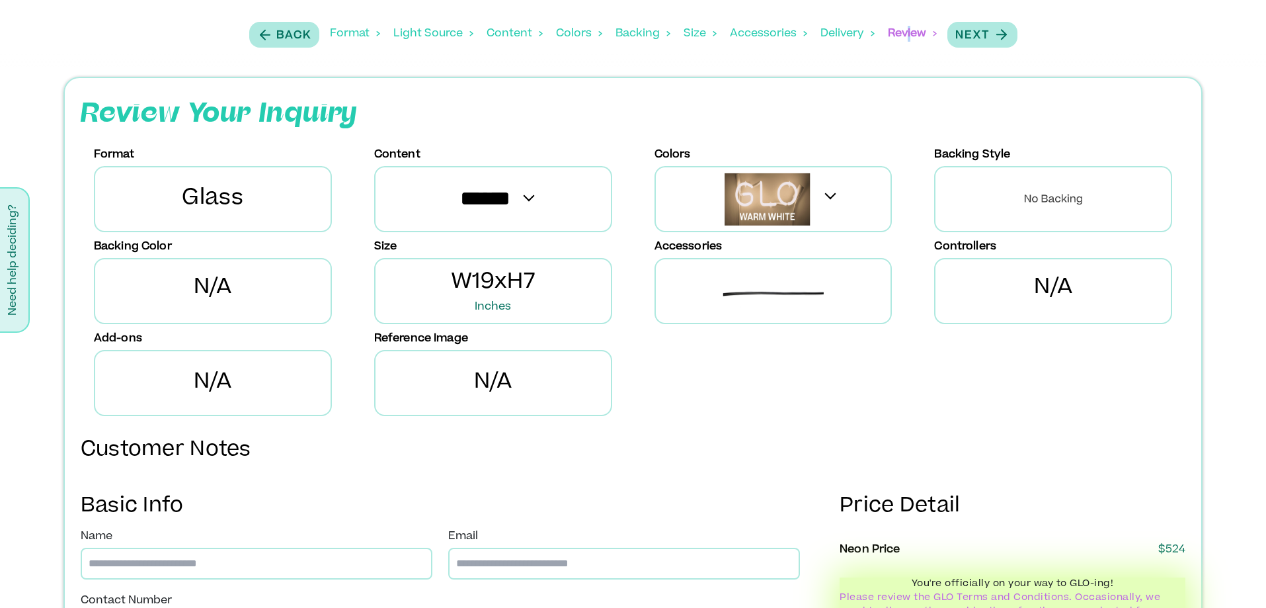
scroll to position [0, 0]
